Goal: Information Seeking & Learning: Learn about a topic

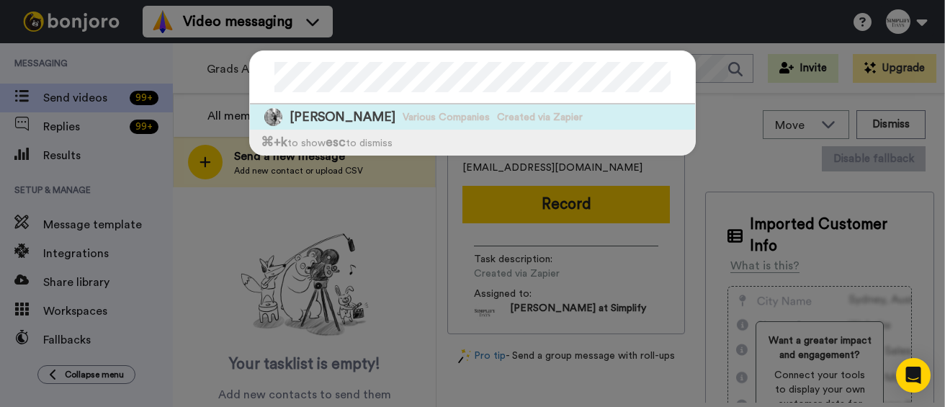
click at [352, 120] on span "[PERSON_NAME]" at bounding box center [343, 117] width 106 height 18
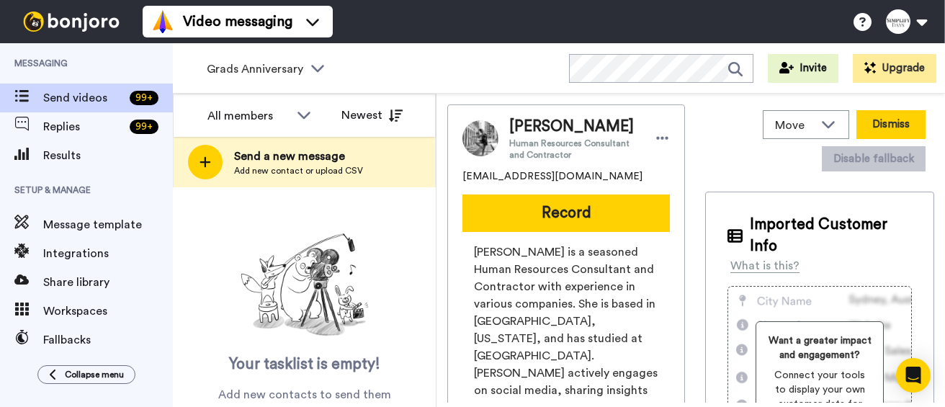
click at [903, 127] on button "Dismiss" at bounding box center [890, 124] width 69 height 29
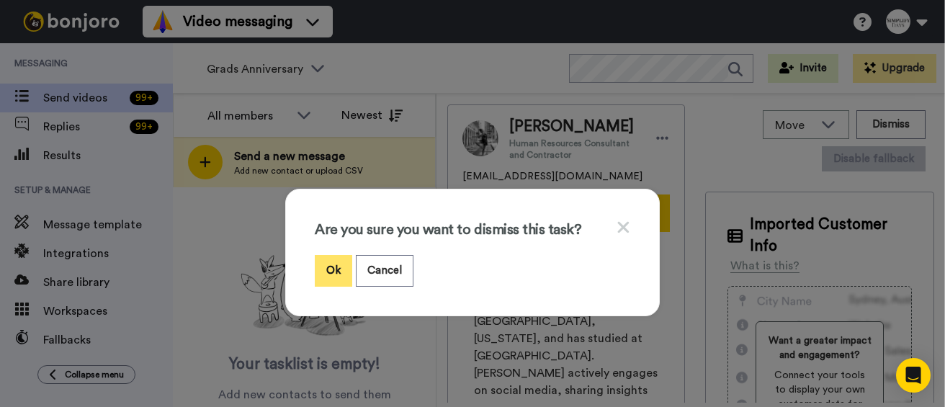
click at [338, 270] on button "Ok" at bounding box center [333, 270] width 37 height 31
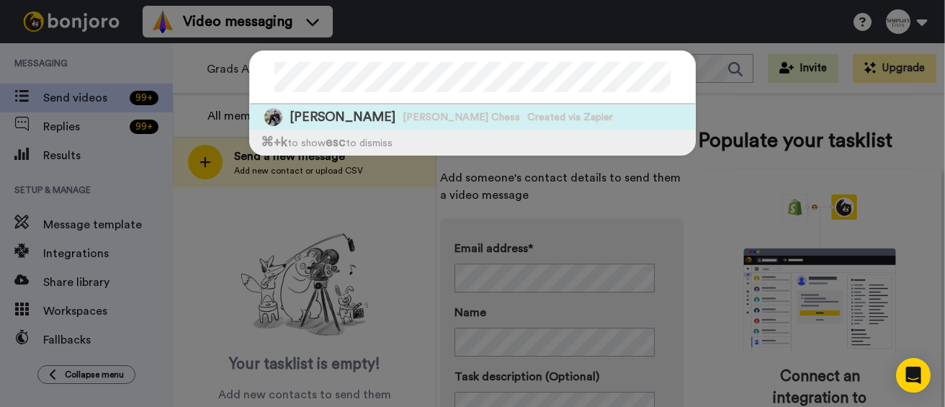
click at [340, 121] on span "[PERSON_NAME]" at bounding box center [343, 117] width 106 height 18
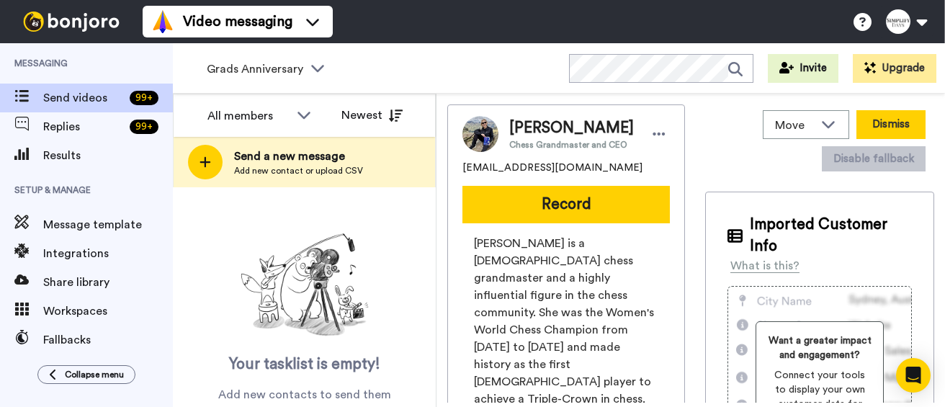
click at [907, 123] on button "Dismiss" at bounding box center [890, 124] width 69 height 29
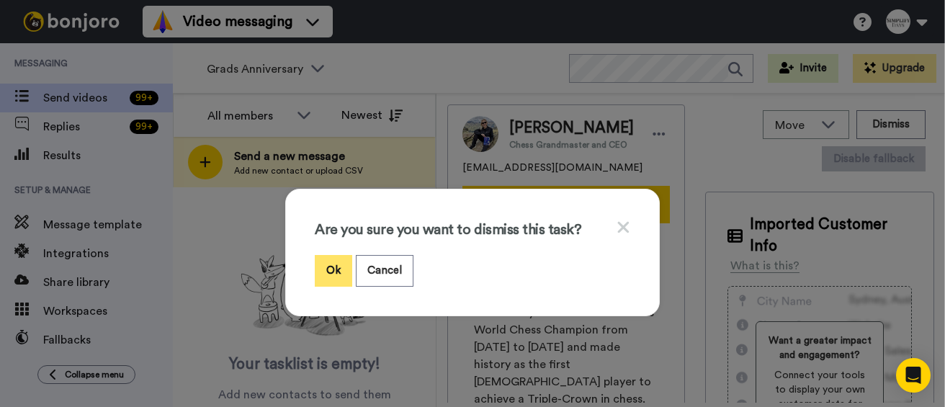
click at [328, 263] on button "Ok" at bounding box center [333, 270] width 37 height 31
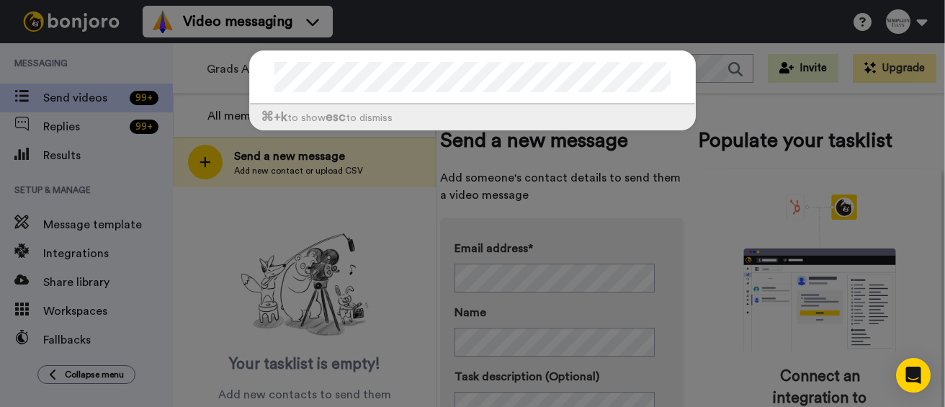
click at [406, 330] on div "⌘ +k to show esc to dismiss" at bounding box center [472, 203] width 945 height 407
